Goal: Find specific page/section

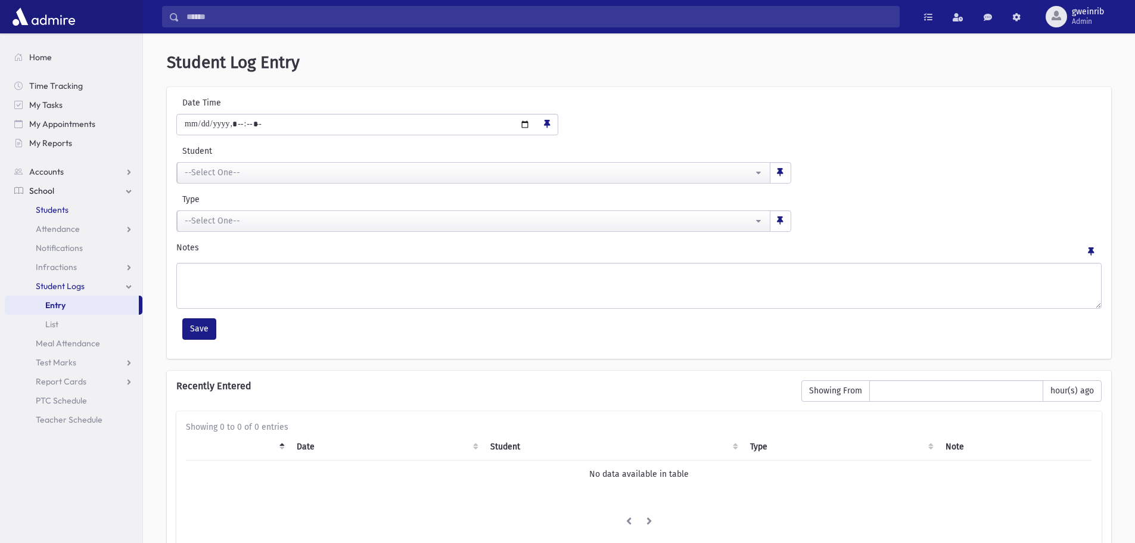
click at [79, 207] on link "Students" at bounding box center [74, 209] width 138 height 19
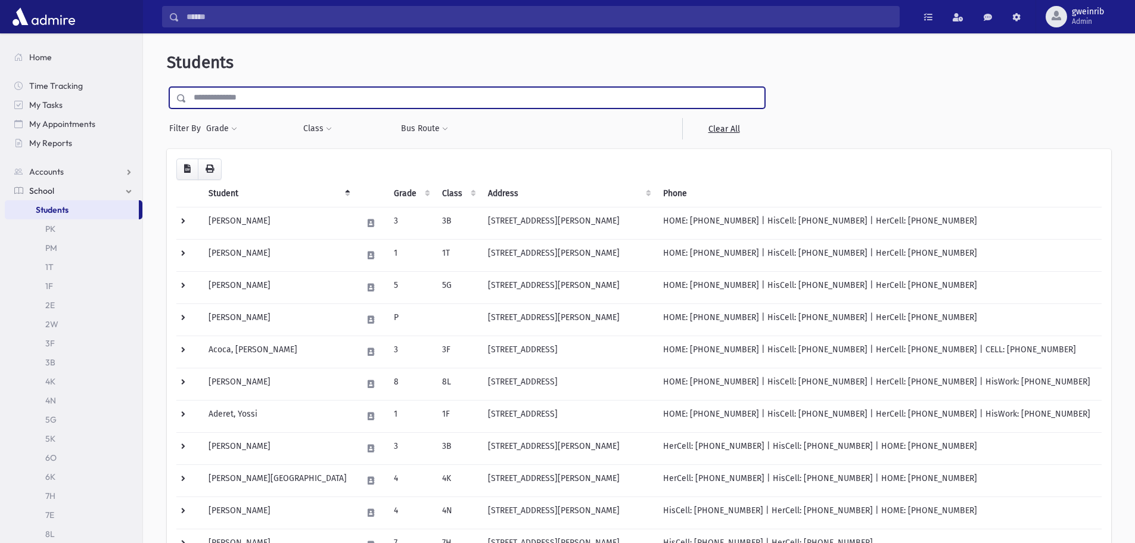
click at [218, 99] on input "text" at bounding box center [475, 97] width 578 height 21
type input "*******"
click at [167, 87] on input "submit" at bounding box center [183, 95] width 33 height 16
